Goal: Task Accomplishment & Management: Manage account settings

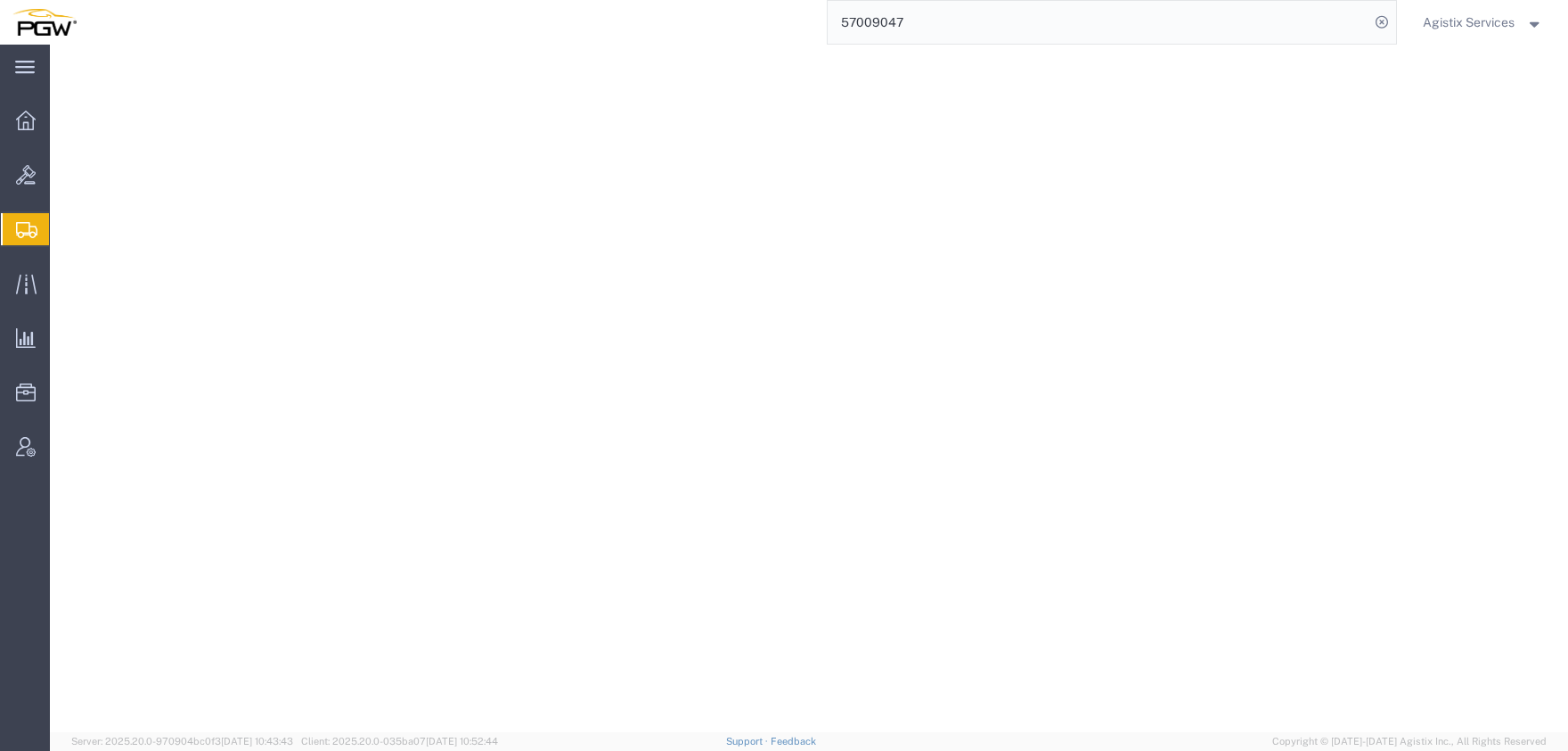
click at [828, 28] on input "57009047" at bounding box center [1098, 23] width 541 height 43
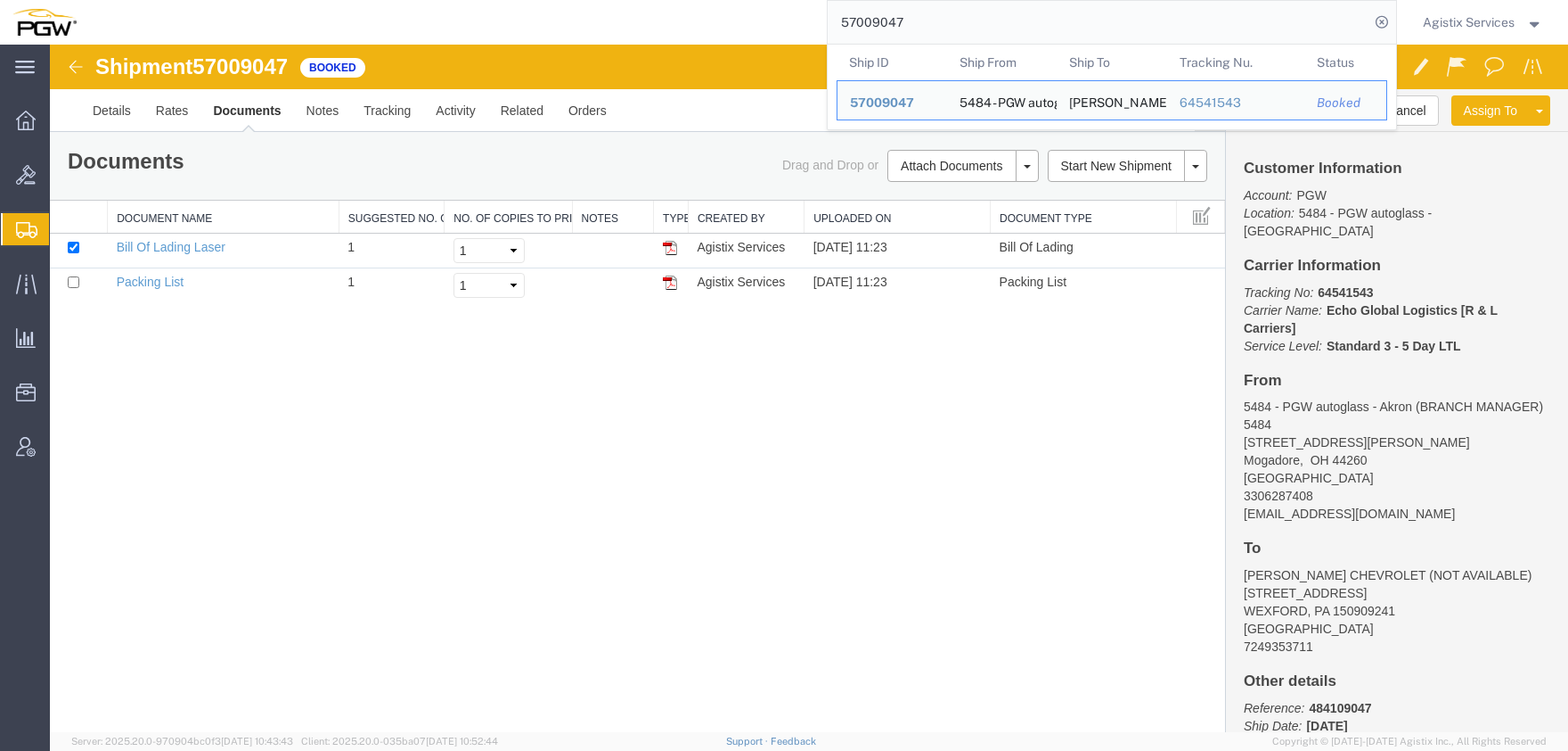
paste input "8773"
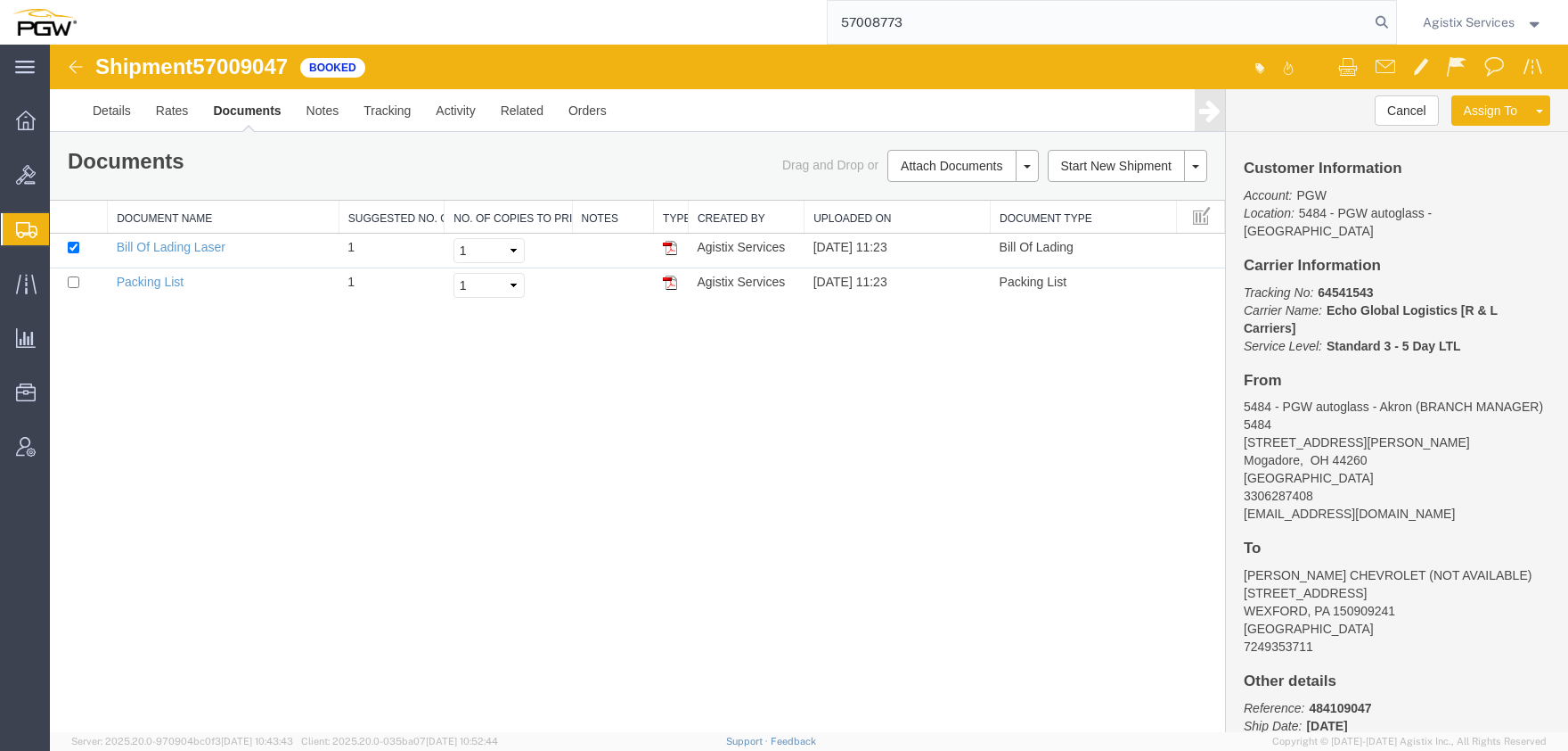
type input "57008773"
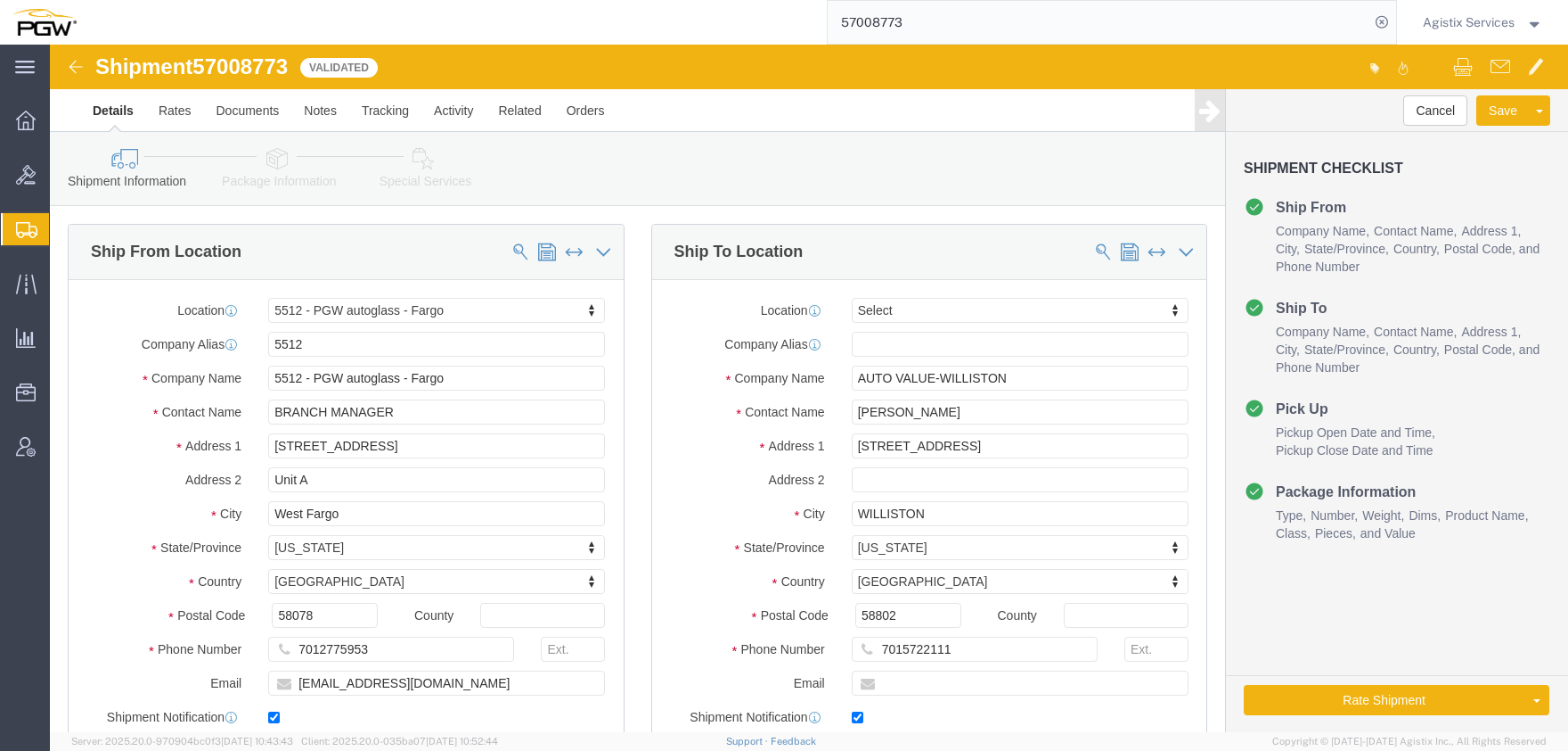
select select "28341"
select select
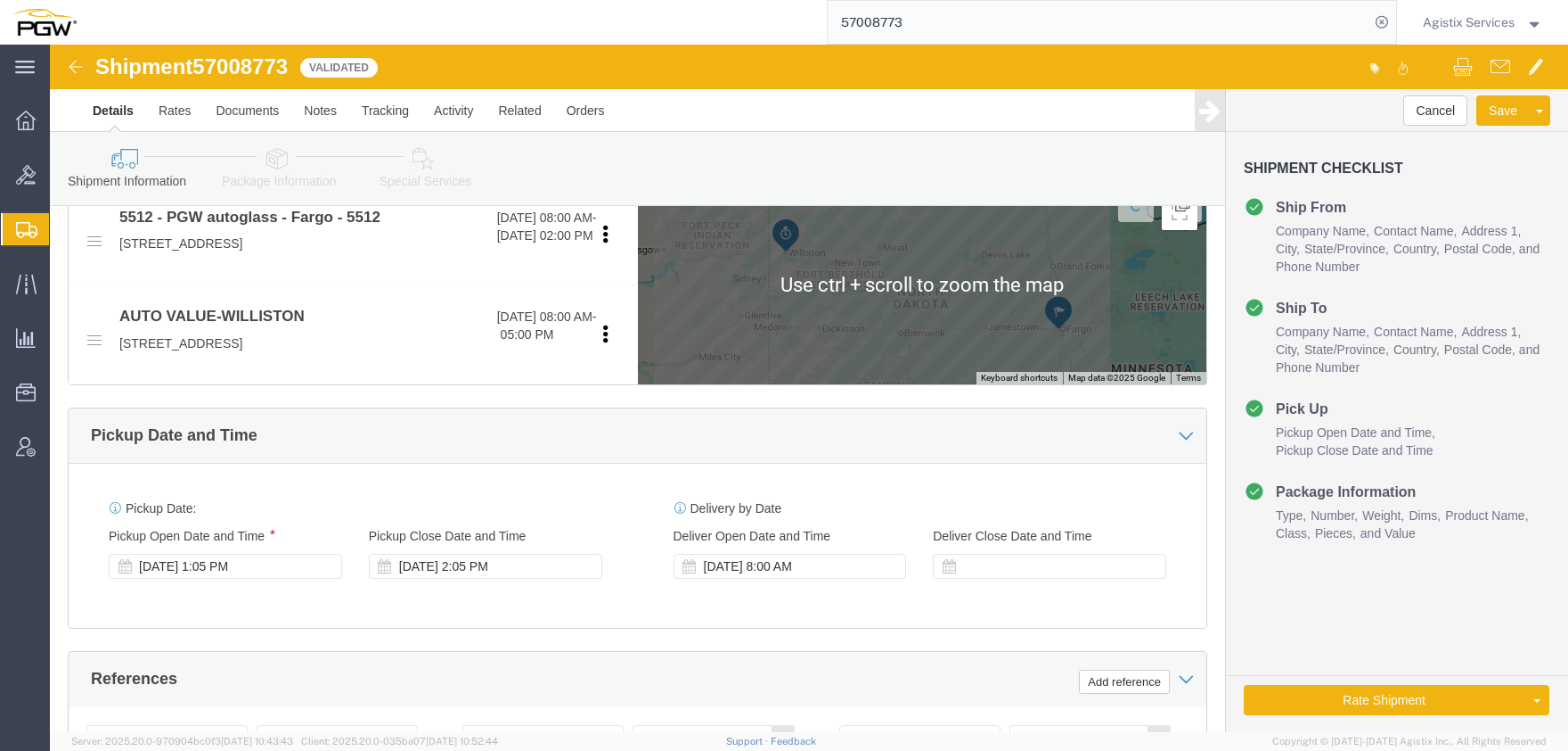
scroll to position [981, 0]
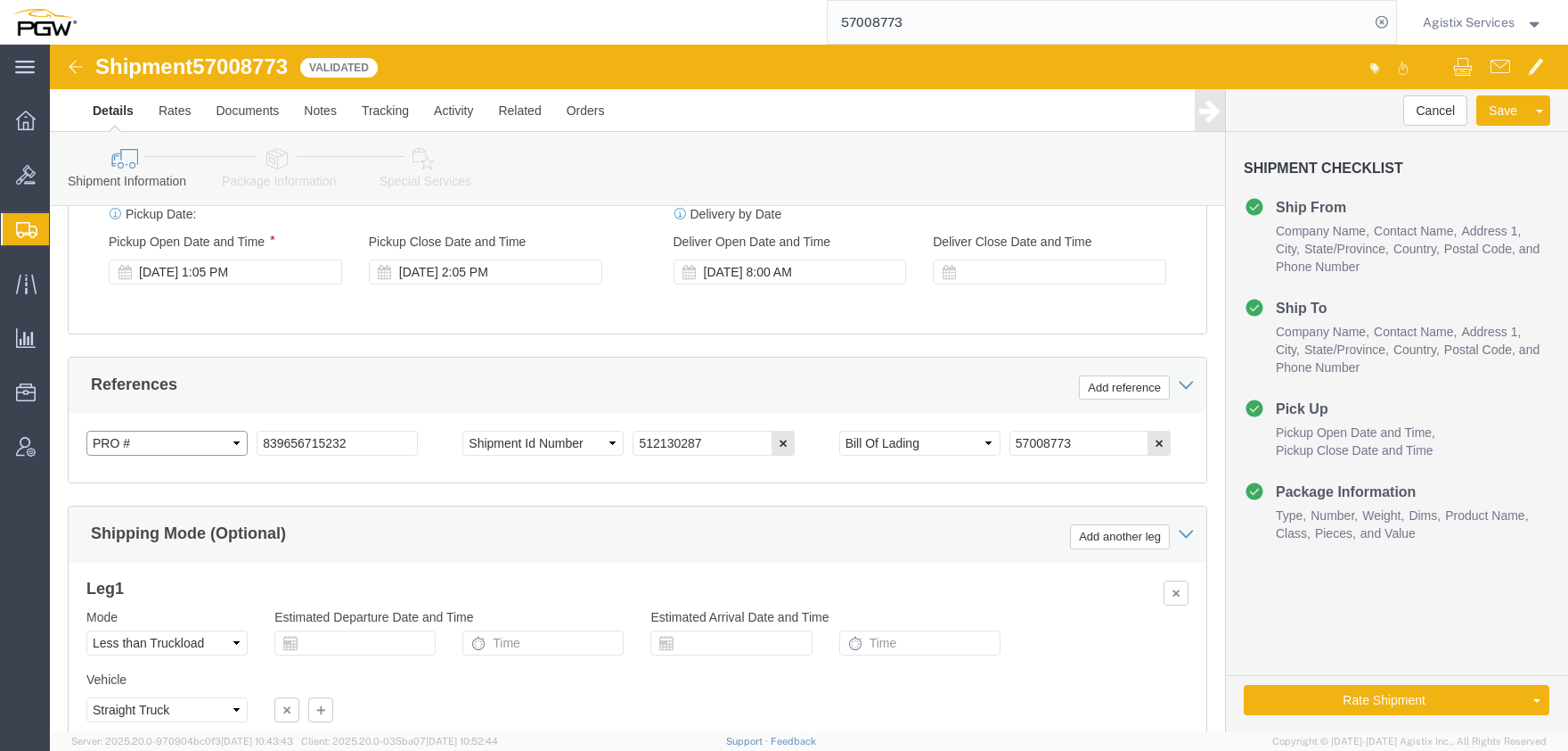
click select "Select Account Type Activity ID Airline Appointment Number ASN Batch Request # …"
select select "GENERAL"
click option "General"
click select "Select Account Type Activity ID Airline Appointment Number ASN Batch Request # …"
click button "Rate Shipment"
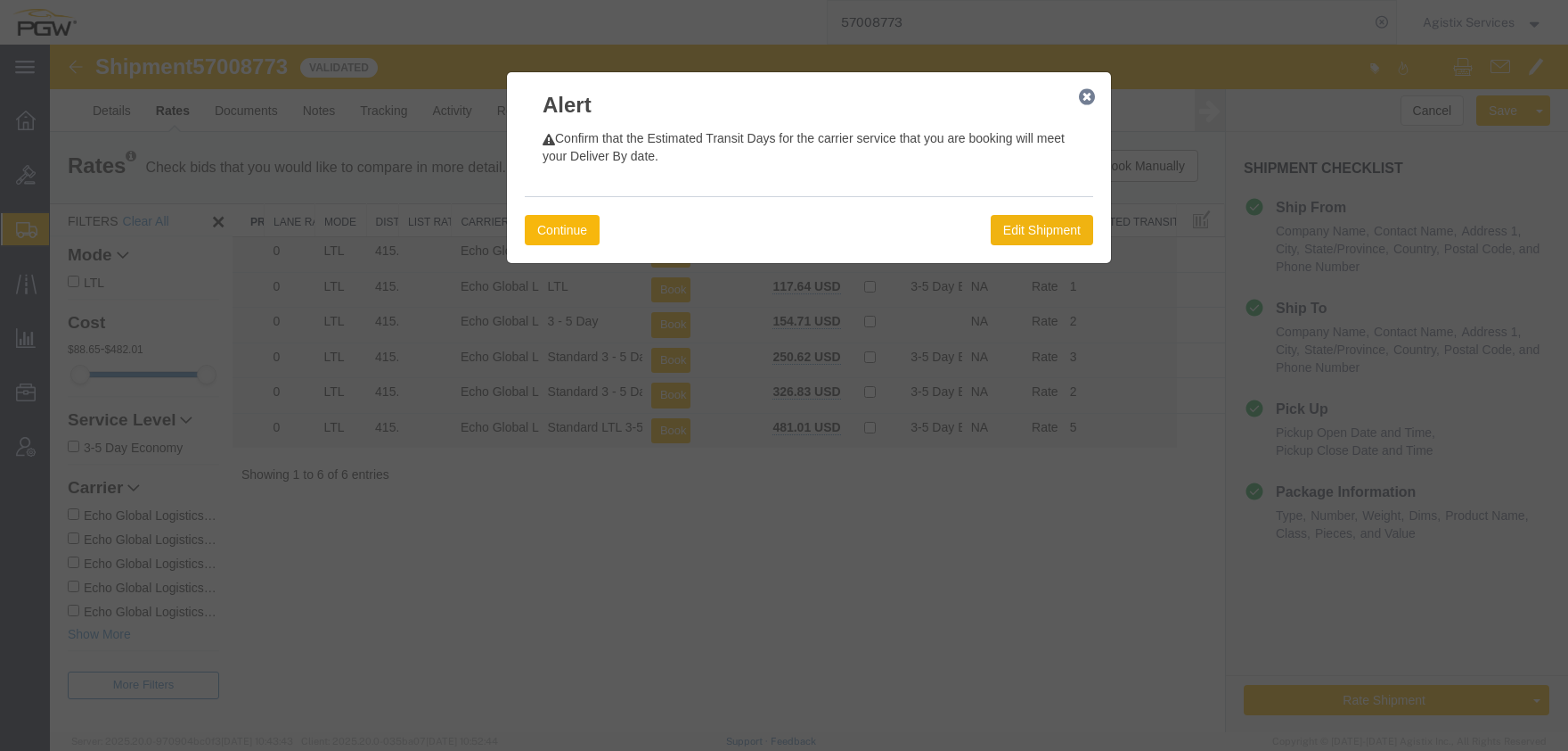
click at [567, 240] on button "Continue" at bounding box center [562, 230] width 75 height 30
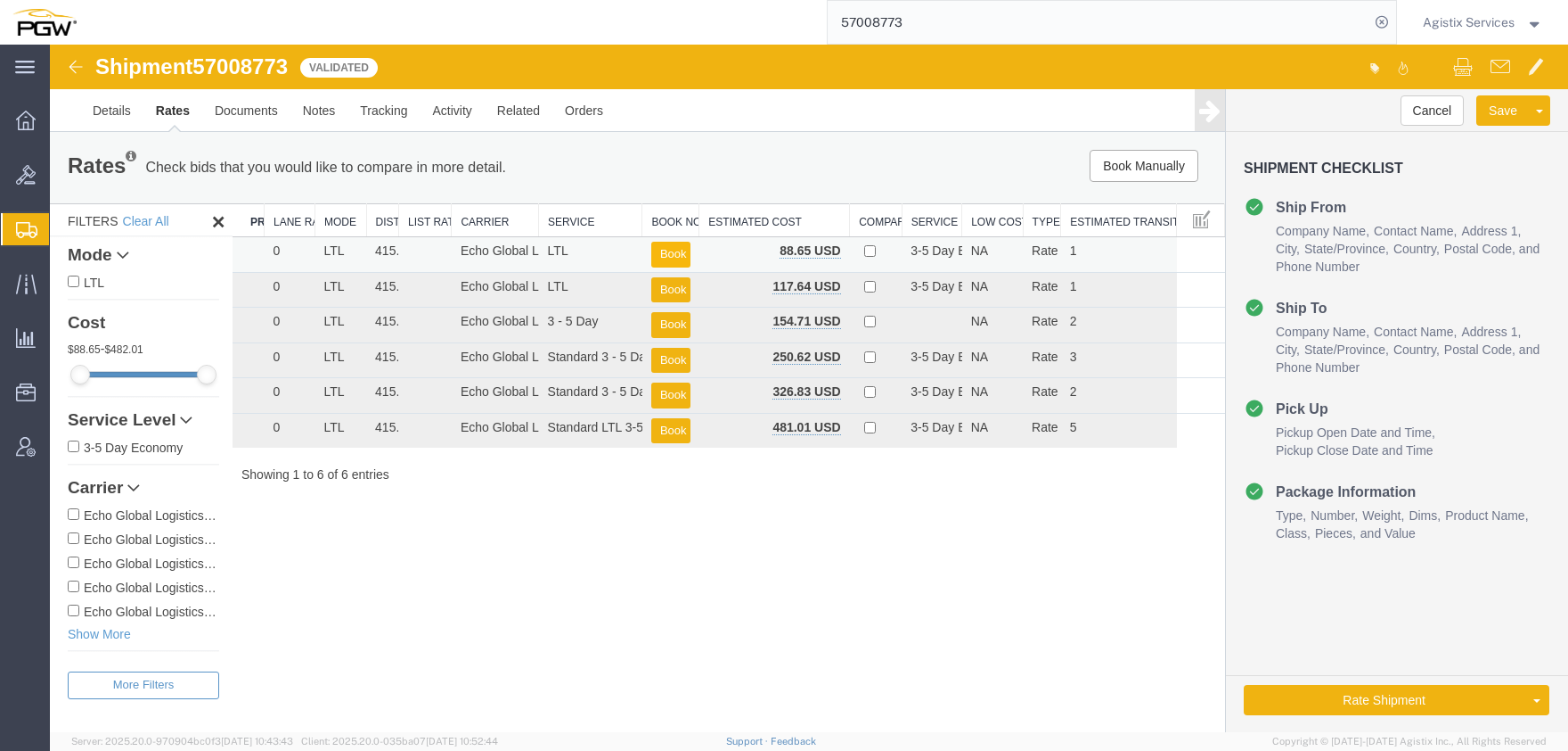
click at [675, 253] on button "Book" at bounding box center [671, 254] width 39 height 26
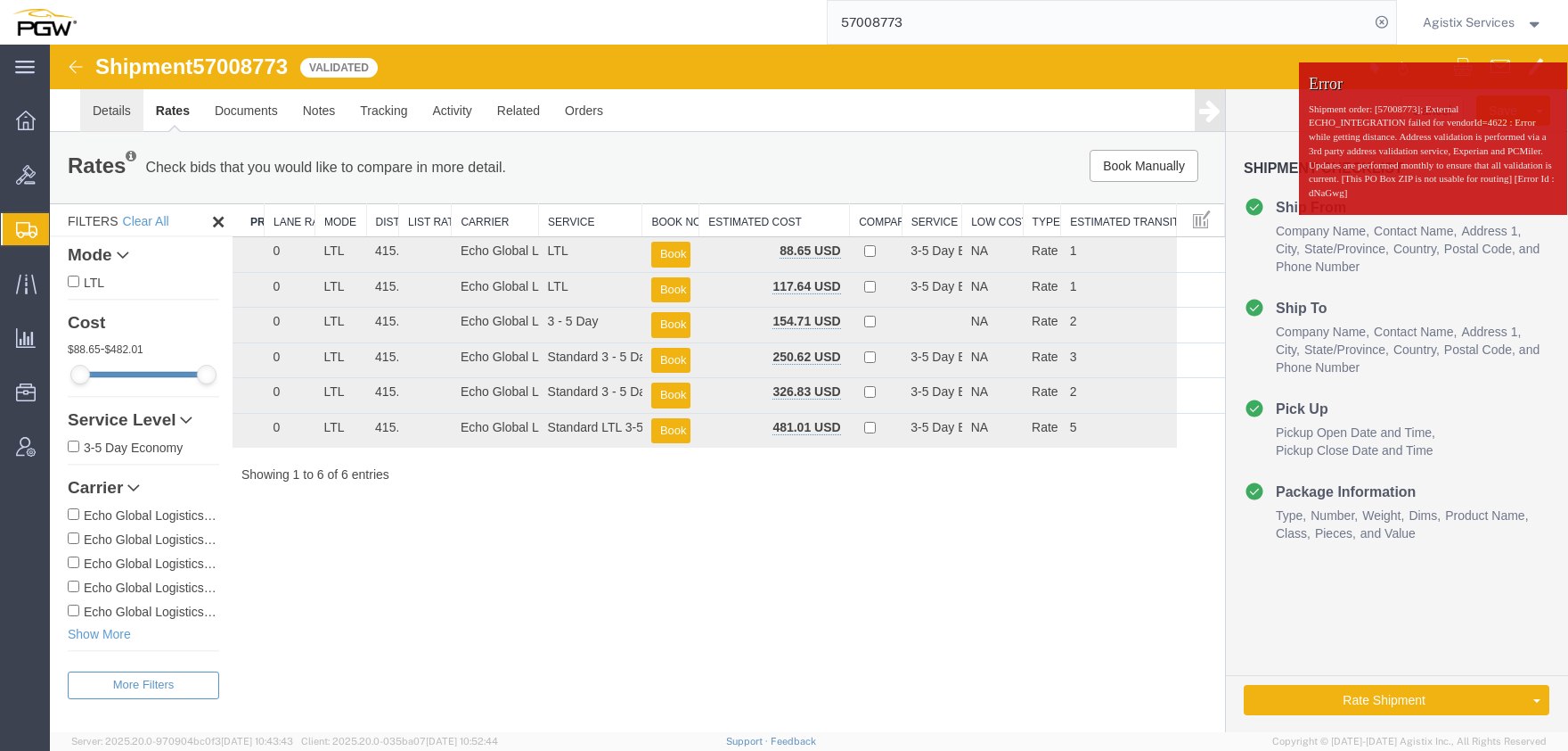
click at [111, 114] on link "Details" at bounding box center [111, 111] width 63 height 43
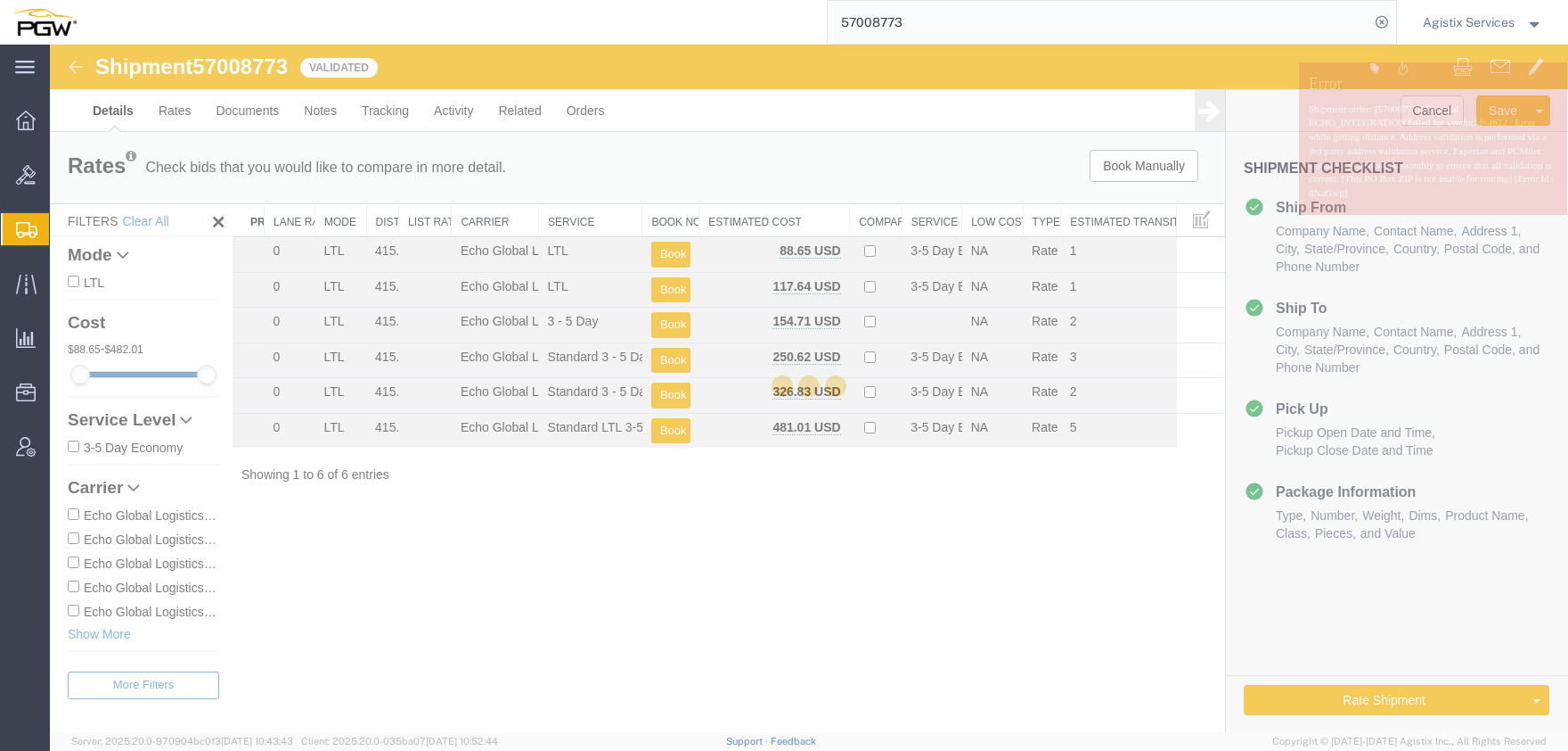
select select "28341"
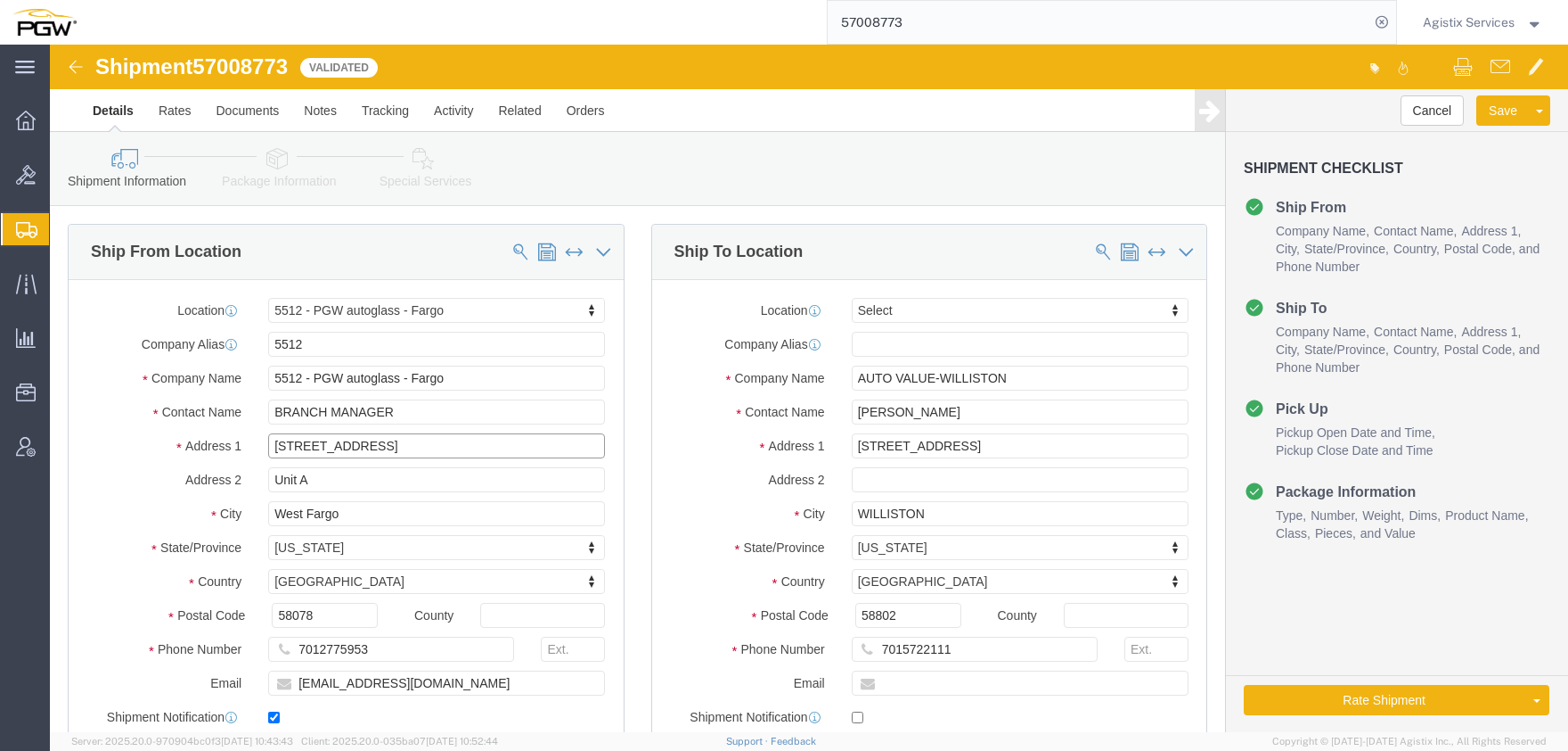
drag, startPoint x: 334, startPoint y: 402, endPoint x: 163, endPoint y: 402, distance: 171.0
click input "[STREET_ADDRESS]"
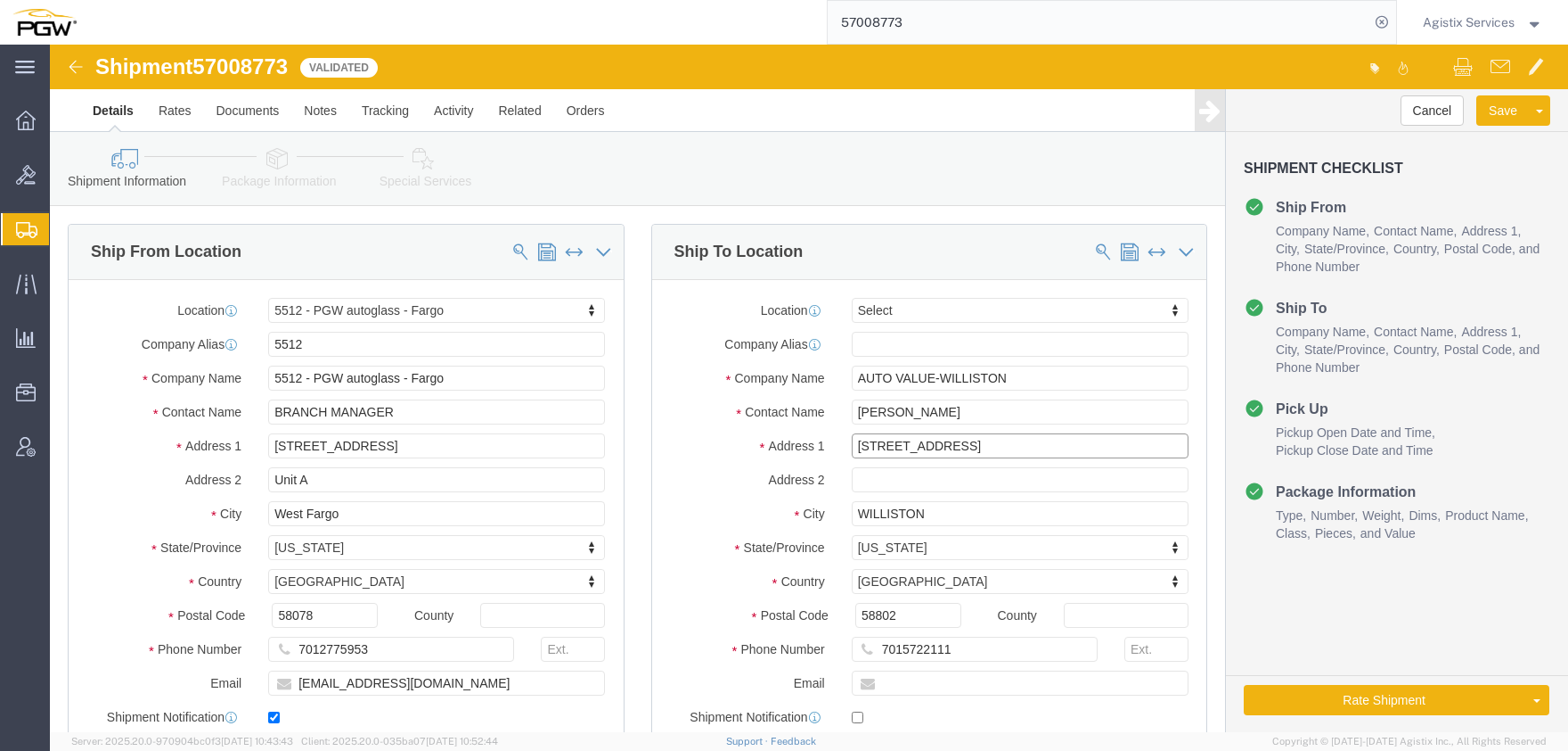
click input "[STREET_ADDRESS]"
click input "58802"
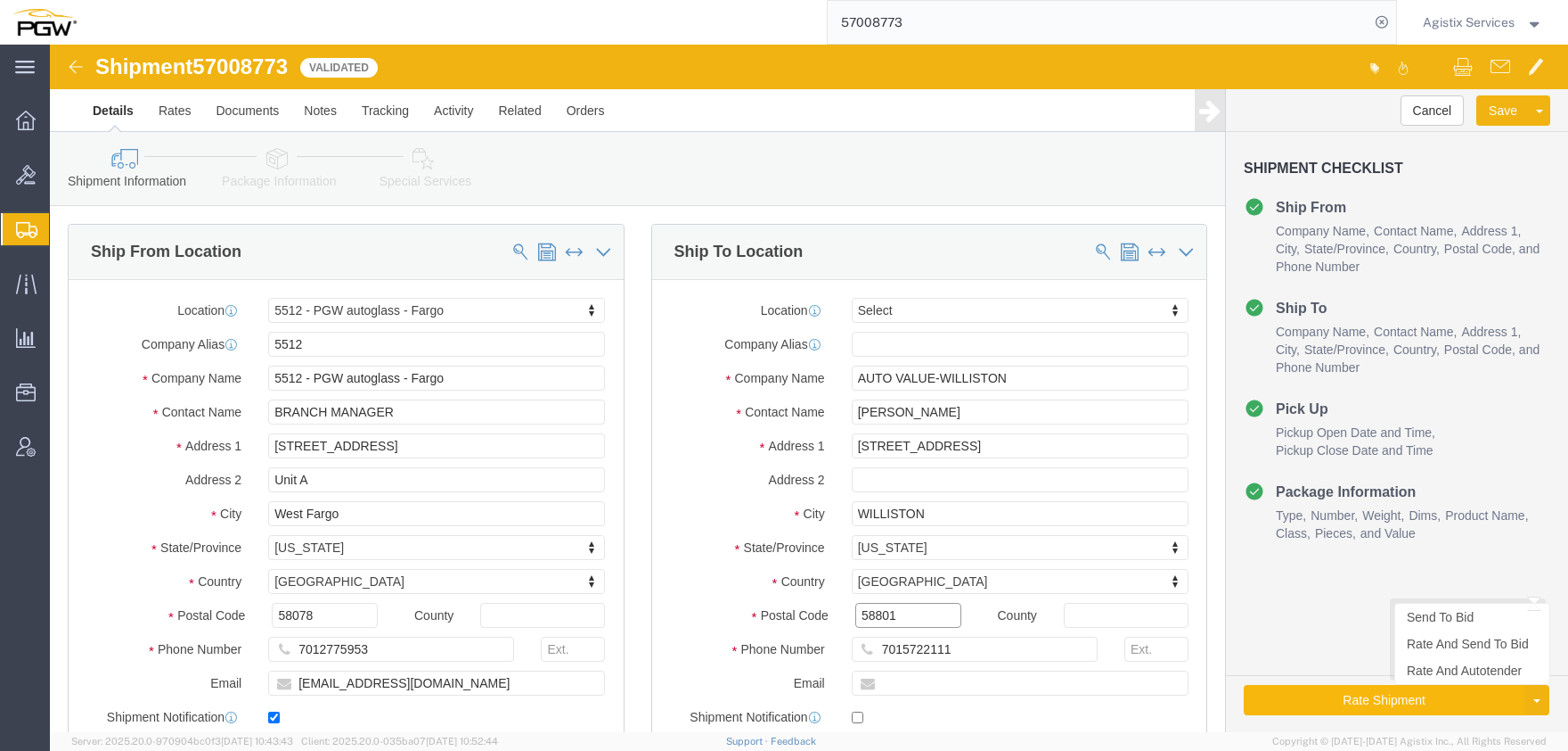
type input "58801"
click button "Rate Shipment"
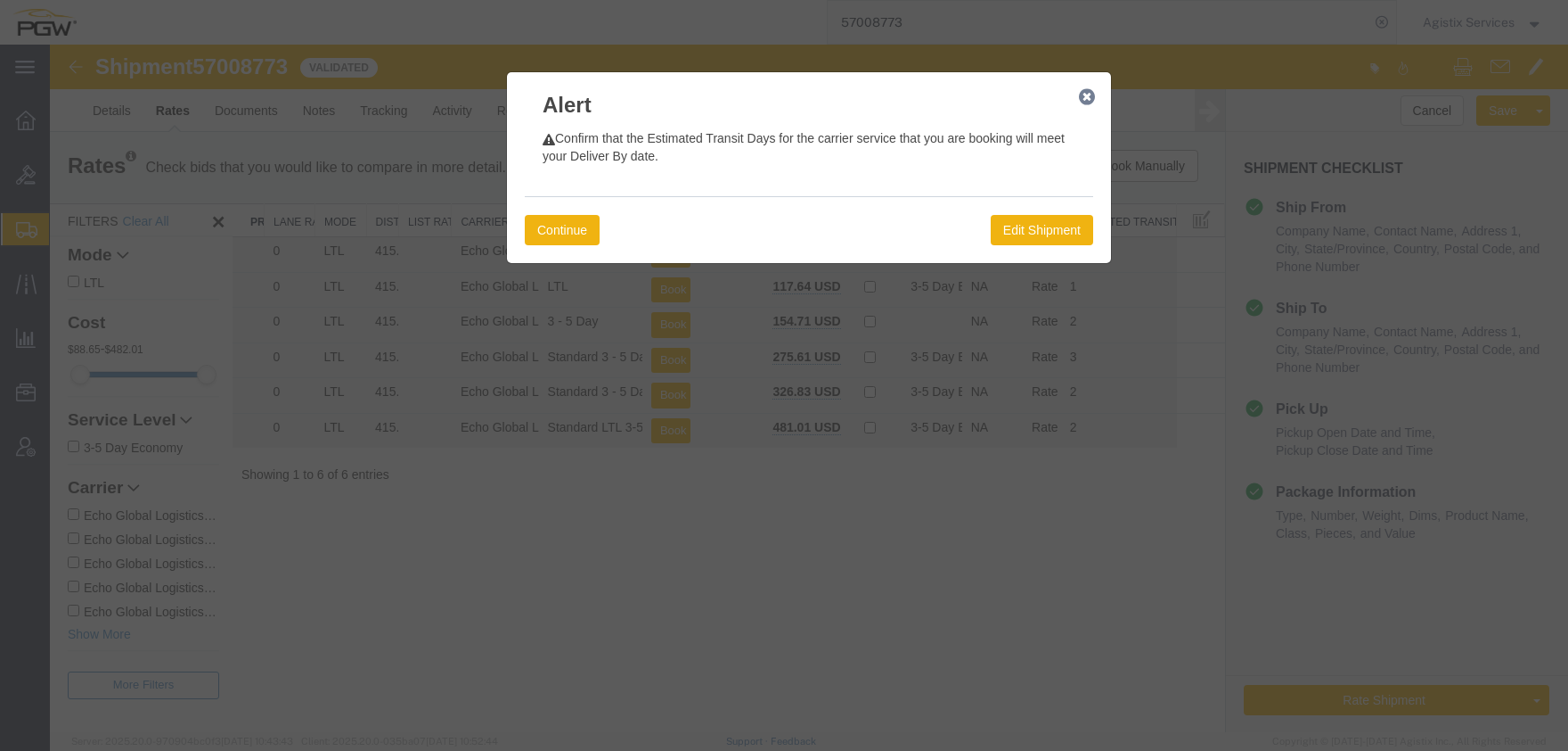
click at [540, 211] on div "Continue Edit Shipment" at bounding box center [809, 229] width 569 height 67
click at [552, 222] on button "Continue" at bounding box center [562, 230] width 75 height 30
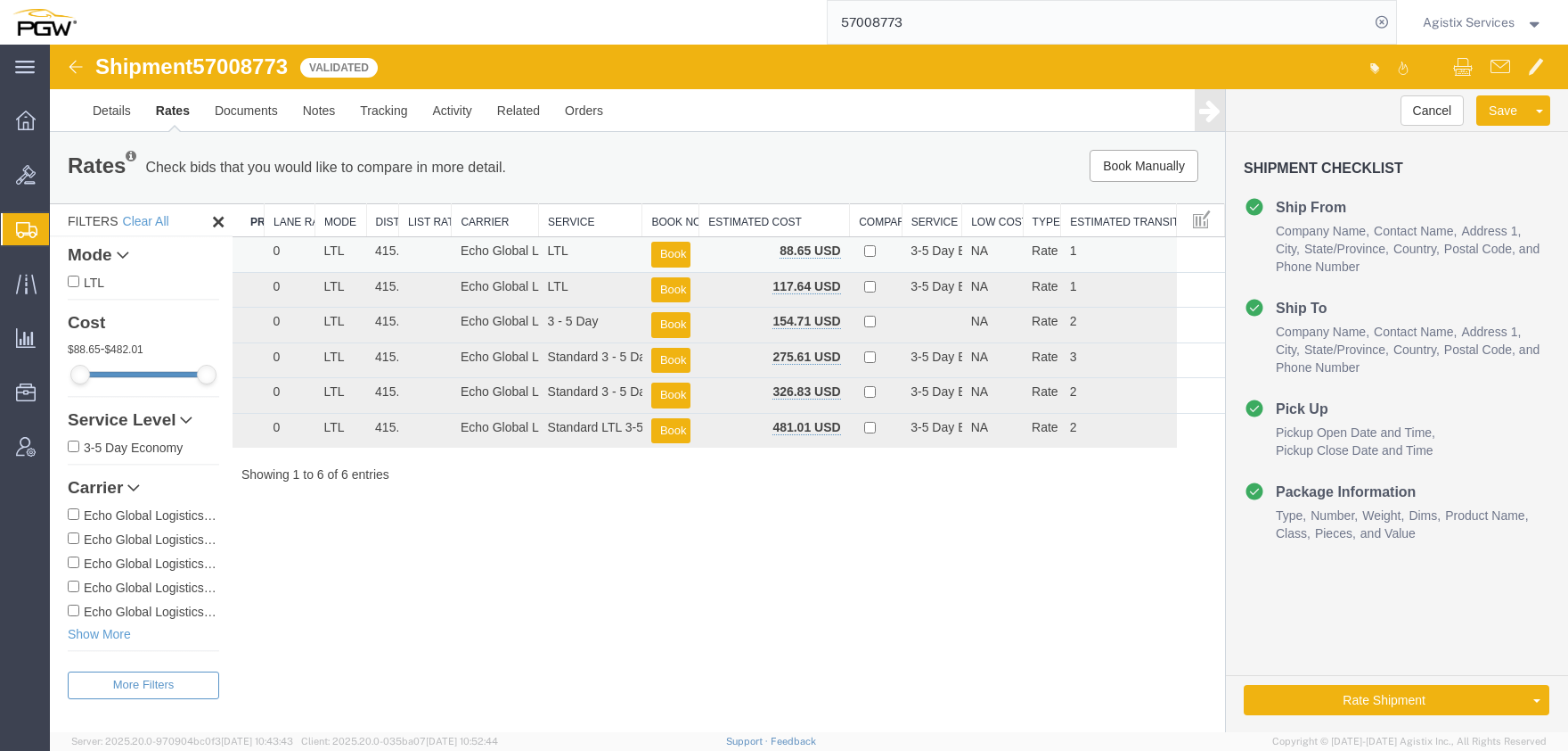
click at [673, 240] on td "Book" at bounding box center [671, 255] width 57 height 36
click at [667, 258] on button "Book" at bounding box center [671, 254] width 39 height 26
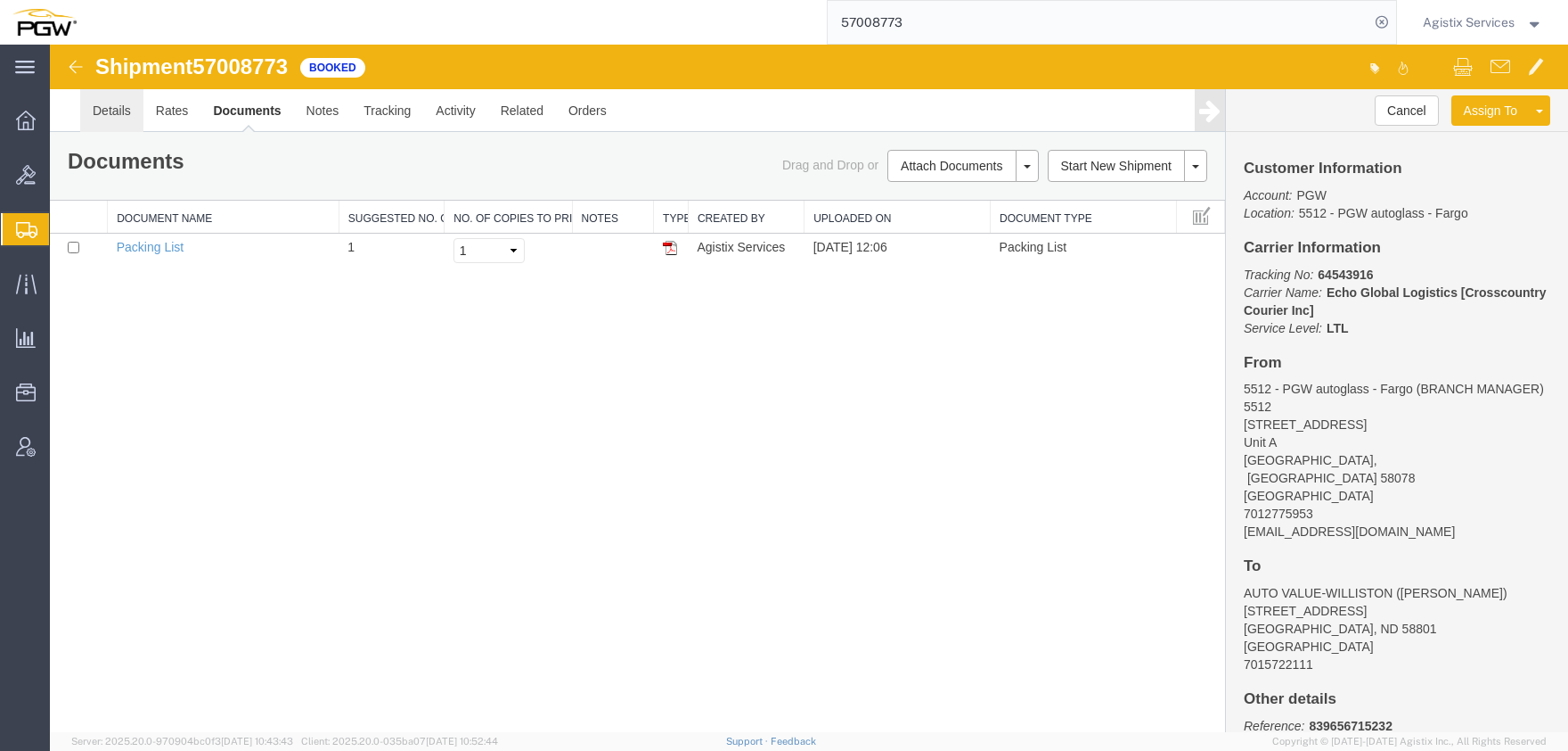
click at [103, 115] on link "Details" at bounding box center [111, 111] width 63 height 43
